Goal: Transaction & Acquisition: Purchase product/service

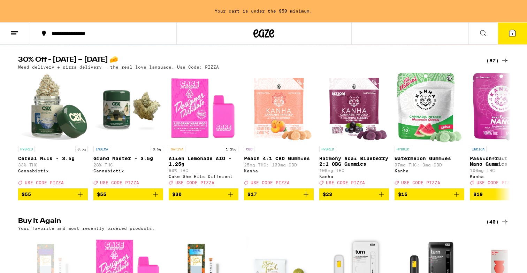
scroll to position [64, 0]
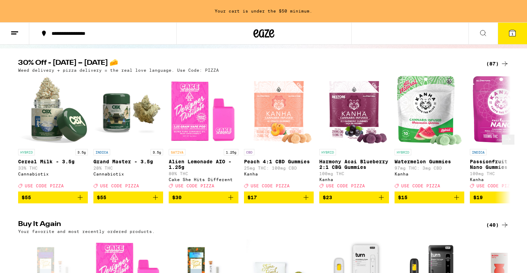
click at [507, 143] on icon at bounding box center [508, 139] width 8 height 8
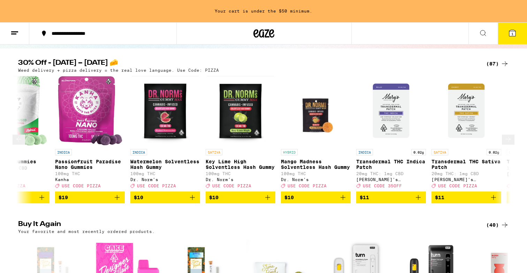
click at [507, 143] on icon at bounding box center [508, 139] width 8 height 8
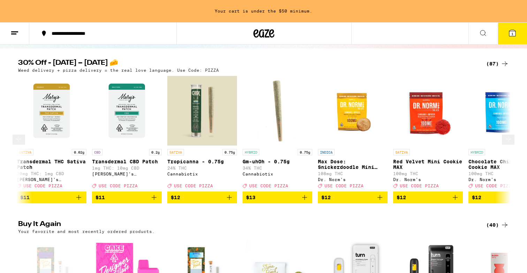
click at [507, 143] on icon at bounding box center [508, 139] width 8 height 8
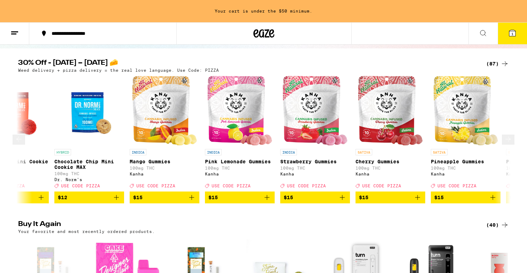
click at [507, 143] on icon at bounding box center [508, 139] width 8 height 8
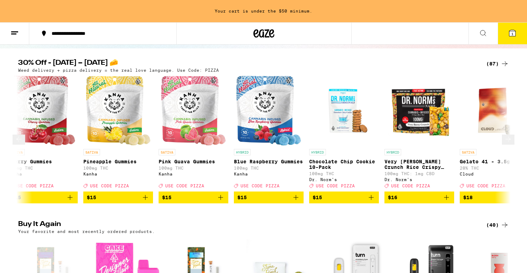
click at [507, 143] on icon at bounding box center [508, 139] width 8 height 8
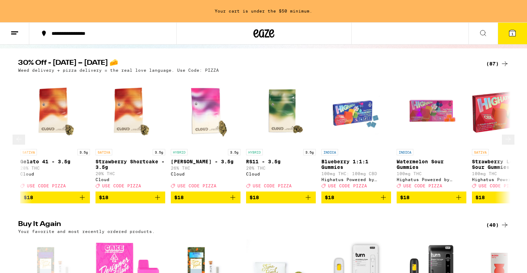
click at [507, 143] on icon at bounding box center [508, 139] width 8 height 8
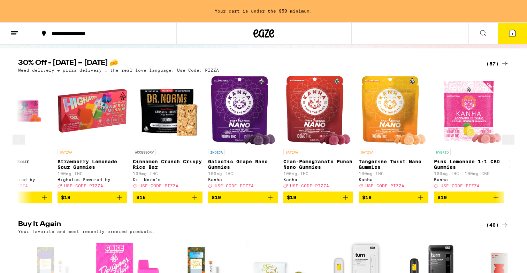
click at [507, 143] on icon at bounding box center [508, 139] width 8 height 8
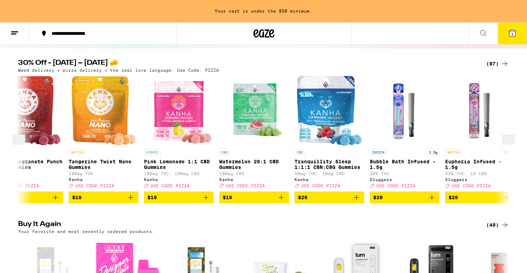
click at [507, 143] on icon at bounding box center [508, 139] width 8 height 8
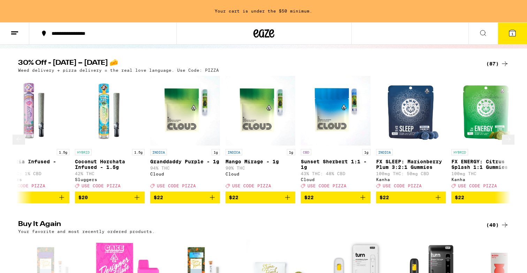
click at [507, 143] on icon at bounding box center [508, 139] width 8 height 8
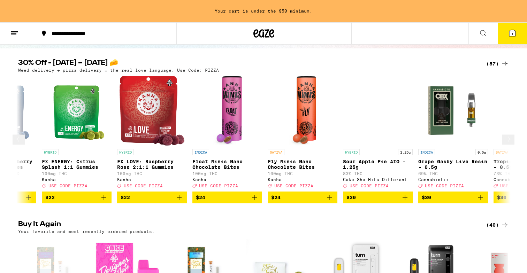
scroll to position [0, 3597]
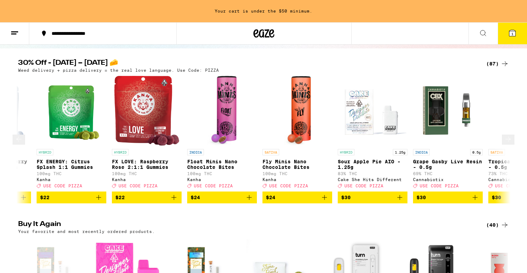
click at [507, 143] on icon at bounding box center [508, 139] width 8 height 8
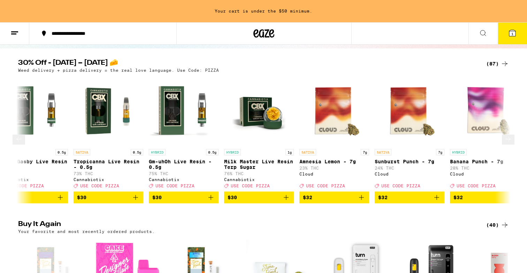
click at [507, 143] on icon at bounding box center [508, 139] width 8 height 8
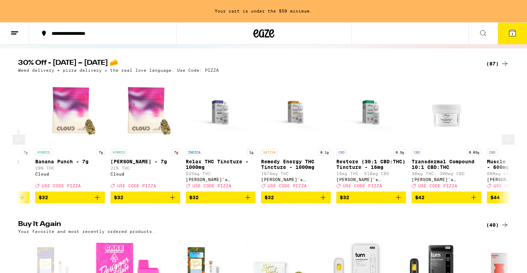
click at [507, 143] on icon at bounding box center [508, 139] width 8 height 8
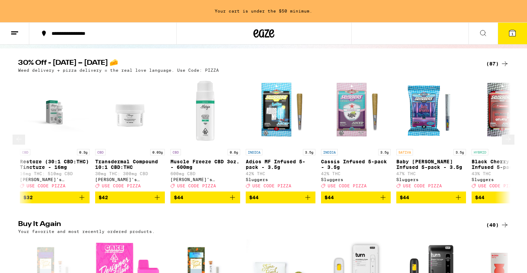
scroll to position [0, 4745]
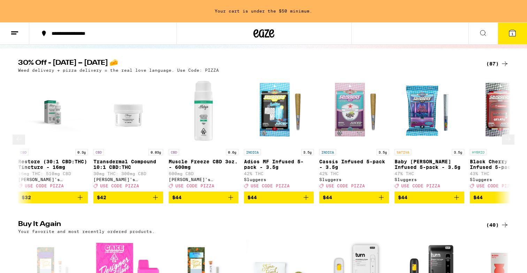
click at [507, 141] on icon at bounding box center [508, 139] width 8 height 8
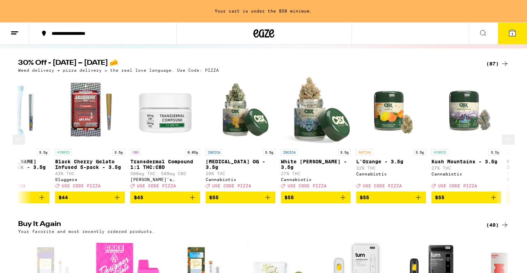
click at [507, 141] on icon at bounding box center [508, 139] width 8 height 8
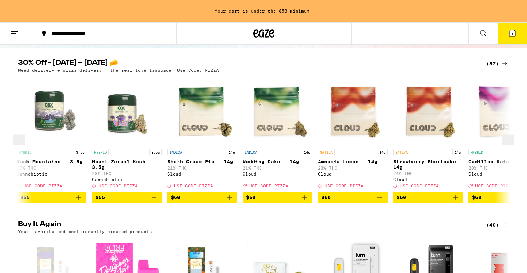
click at [507, 141] on icon at bounding box center [508, 139] width 8 height 8
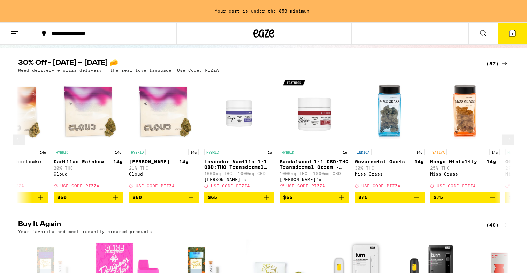
click at [507, 141] on icon at bounding box center [508, 139] width 8 height 8
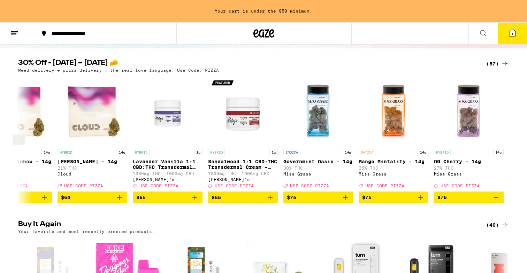
scroll to position [0, 6061]
